Goal: Information Seeking & Learning: Learn about a topic

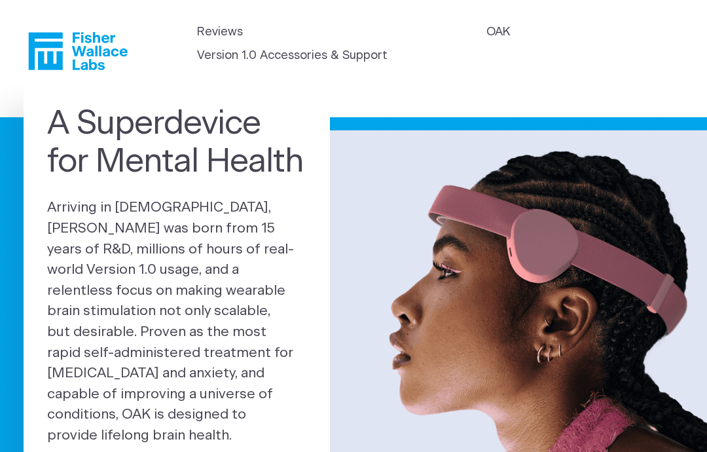
click at [387, 52] on link "Version 1.0 Accessories & Support" at bounding box center [292, 56] width 190 height 18
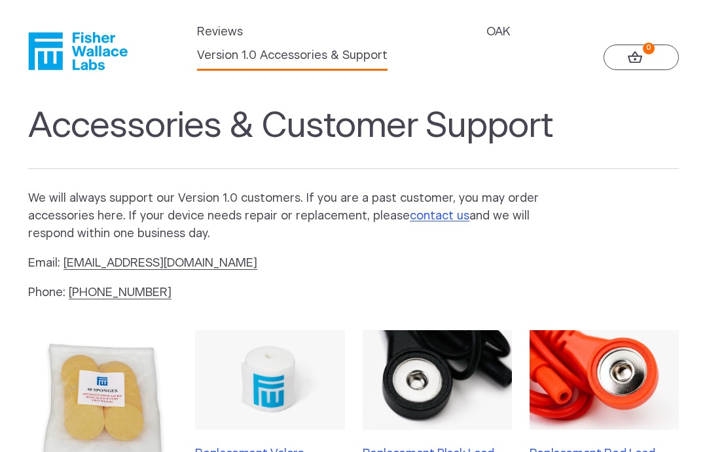
click at [486, 41] on link "OAK" at bounding box center [498, 33] width 24 height 18
click at [215, 41] on link "Reviews" at bounding box center [220, 33] width 46 height 18
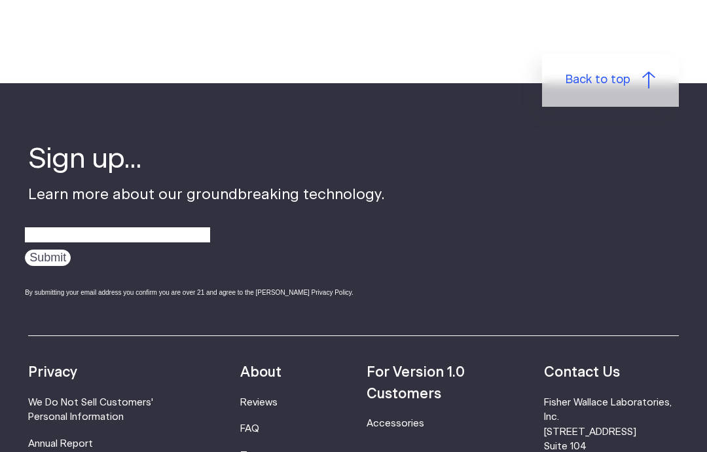
scroll to position [1960, 0]
click at [136, 225] on input "email" at bounding box center [117, 235] width 185 height 20
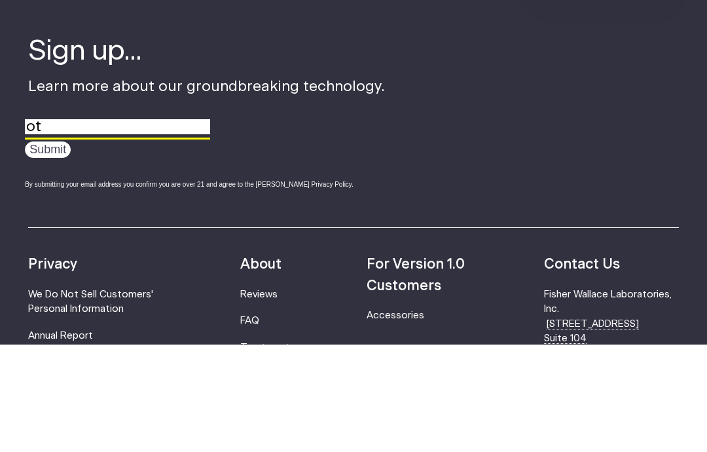
type input "o"
type input "eyebandz@gmail.com"
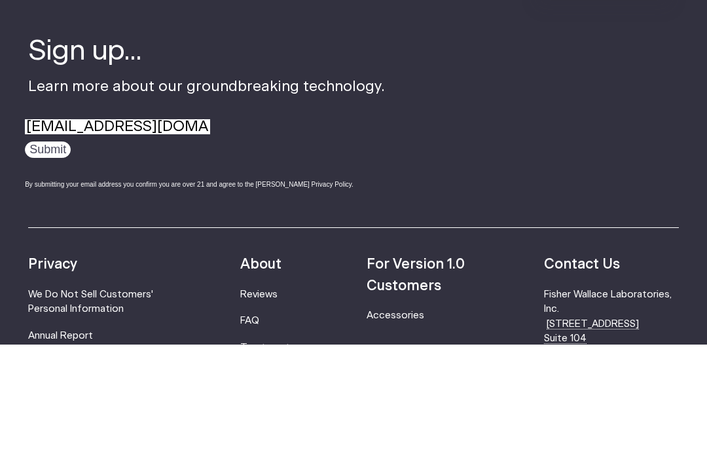
click at [37, 224] on div "eyebandz@gmail.com Submit By submitting your email address you confirm you are …" at bounding box center [205, 261] width 360 height 74
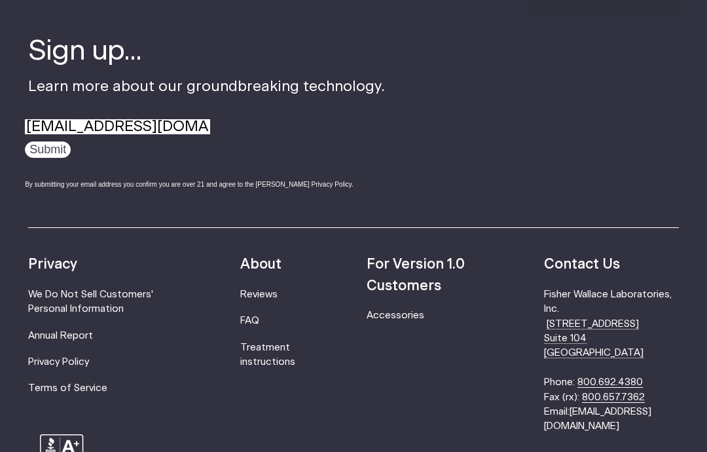
click at [48, 141] on input "Submit" at bounding box center [48, 149] width 46 height 16
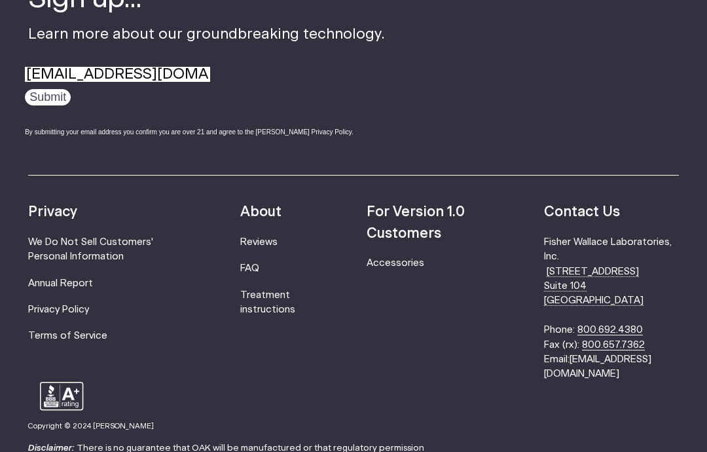
scroll to position [79, 0]
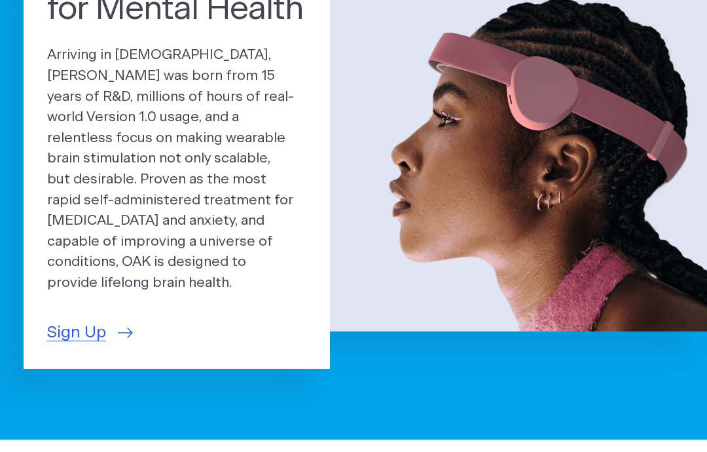
scroll to position [155, 0]
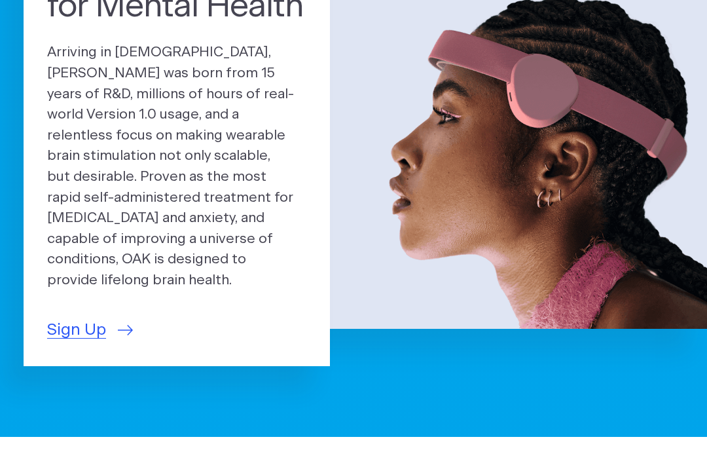
click at [66, 318] on span "Sign Up" at bounding box center [76, 330] width 59 height 24
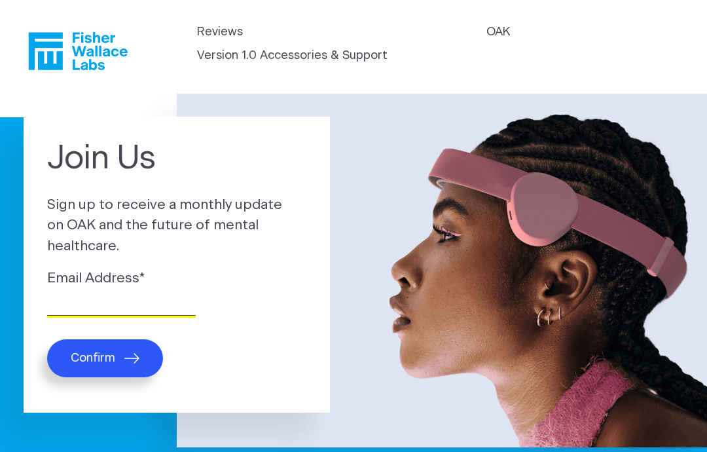
click at [61, 295] on input "Email Address *" at bounding box center [121, 305] width 149 height 20
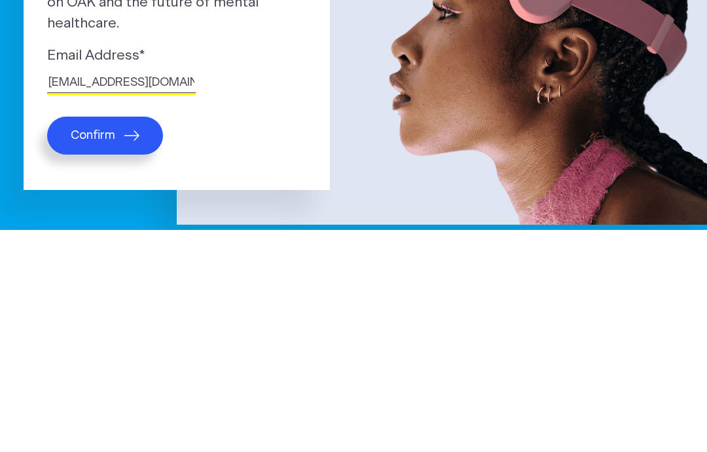
type input "eyebandz@gmail.com"
click at [92, 351] on span "Confirm" at bounding box center [93, 358] width 45 height 14
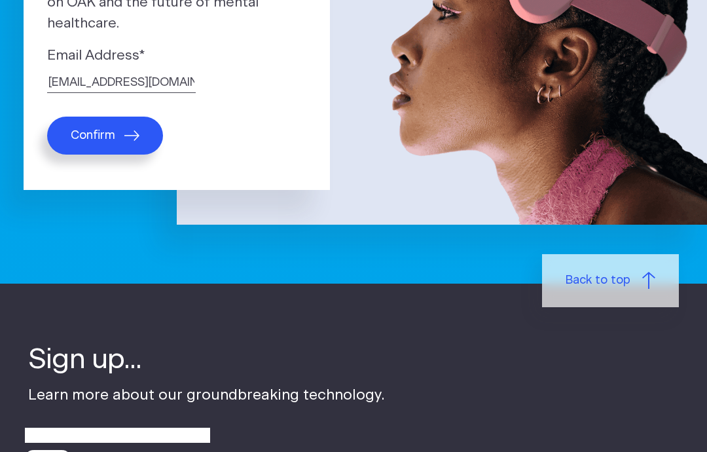
scroll to position [79, 0]
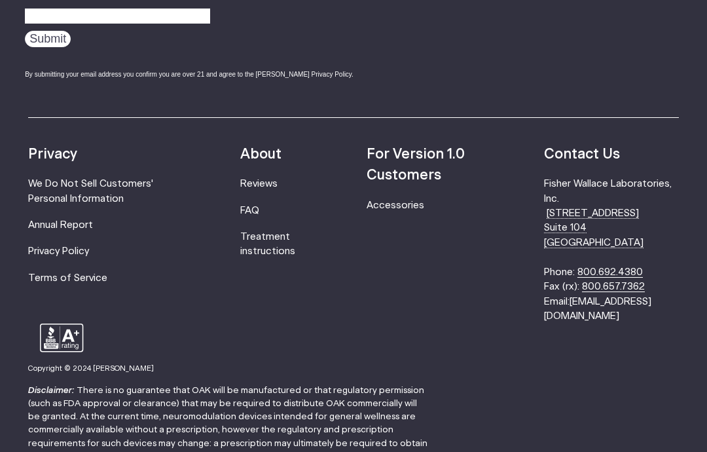
scroll to position [384, 0]
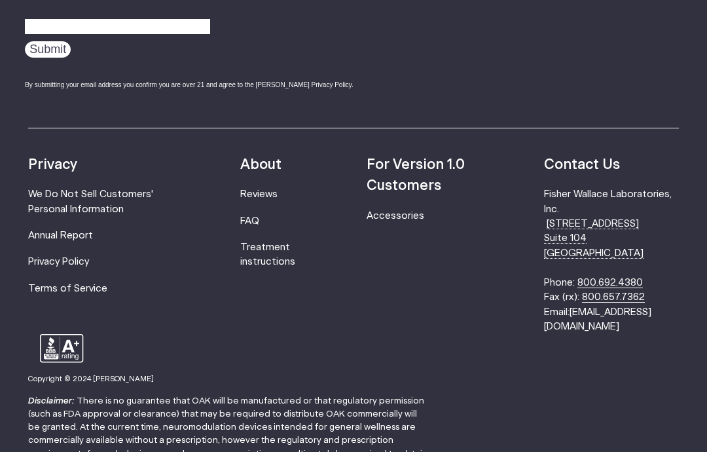
click at [259, 216] on link "FAQ" at bounding box center [249, 221] width 19 height 10
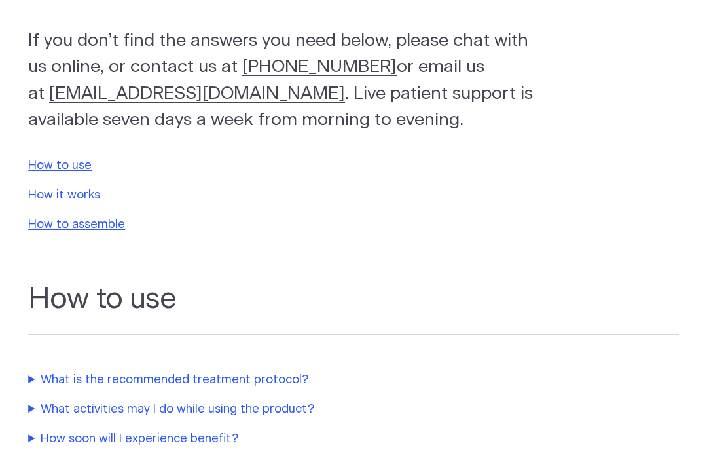
scroll to position [155, 0]
click at [67, 160] on link "How to use" at bounding box center [59, 166] width 63 height 12
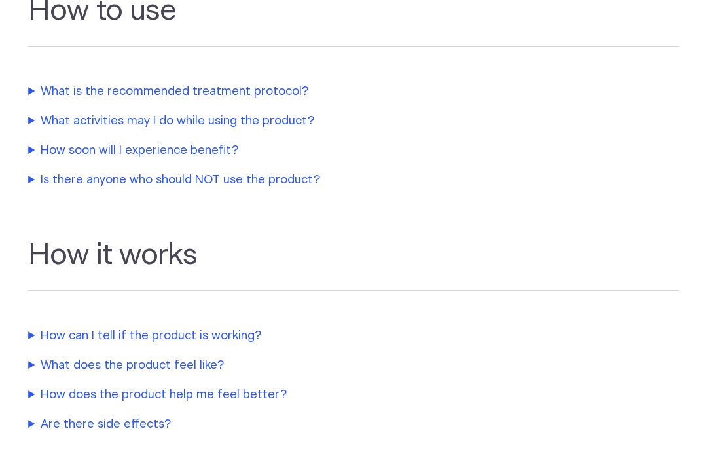
scroll to position [444, 0]
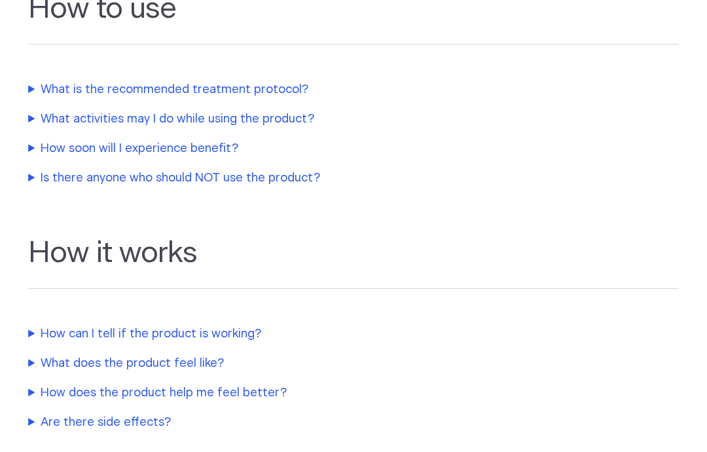
click at [271, 82] on summary "What is the recommended treatment protocol?" at bounding box center [303, 91] width 550 height 18
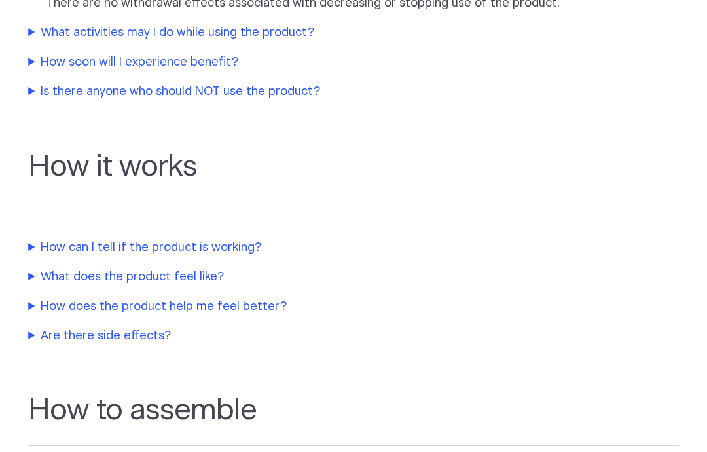
scroll to position [609, 0]
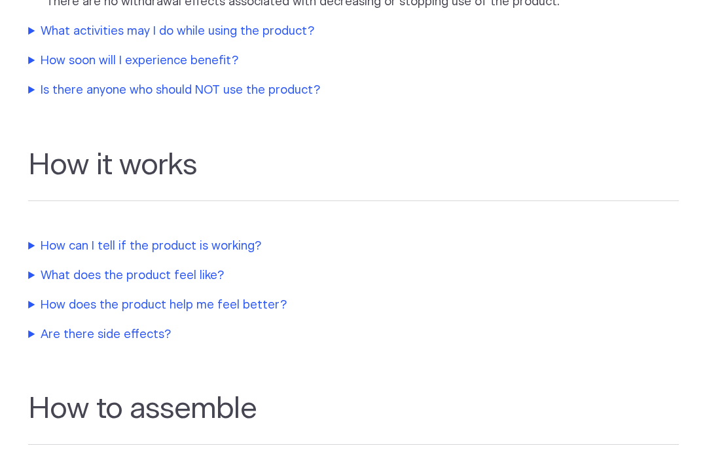
click at [282, 85] on summary "Is there anyone who should NOT use the product?" at bounding box center [303, 91] width 550 height 18
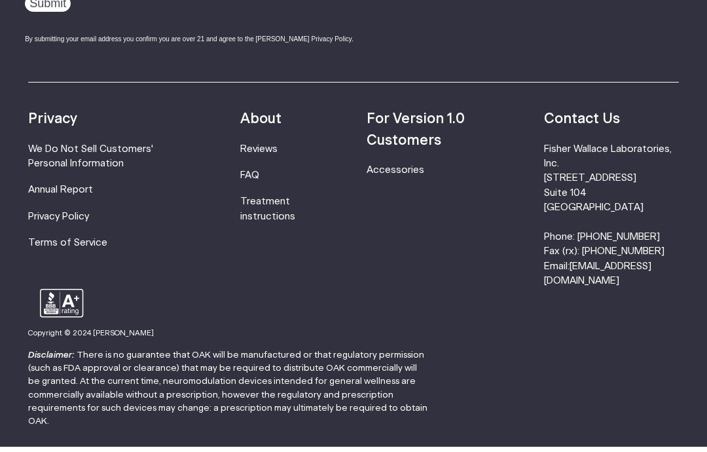
scroll to position [2118, 0]
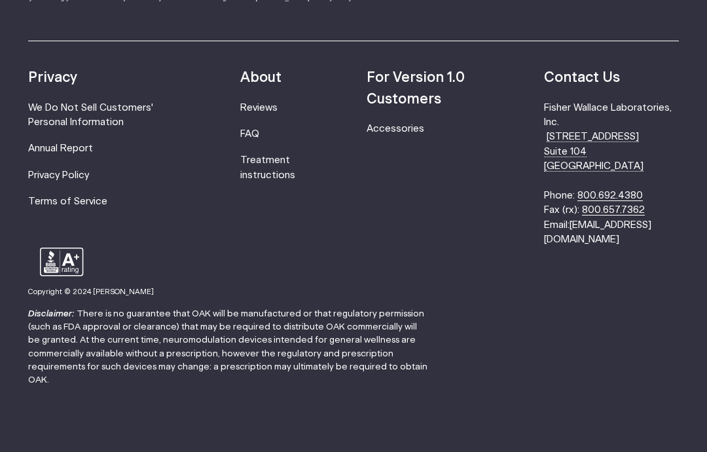
click at [425, 101] on strong "For Version 1.0 Customers" at bounding box center [416, 88] width 98 height 35
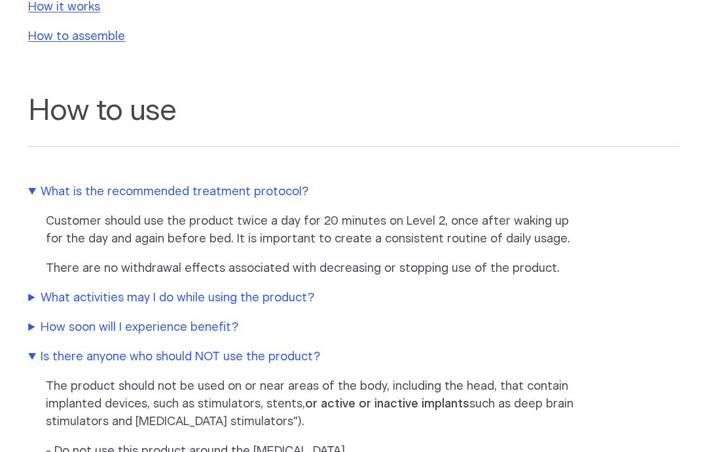
scroll to position [0, 0]
